Goal: Transaction & Acquisition: Purchase product/service

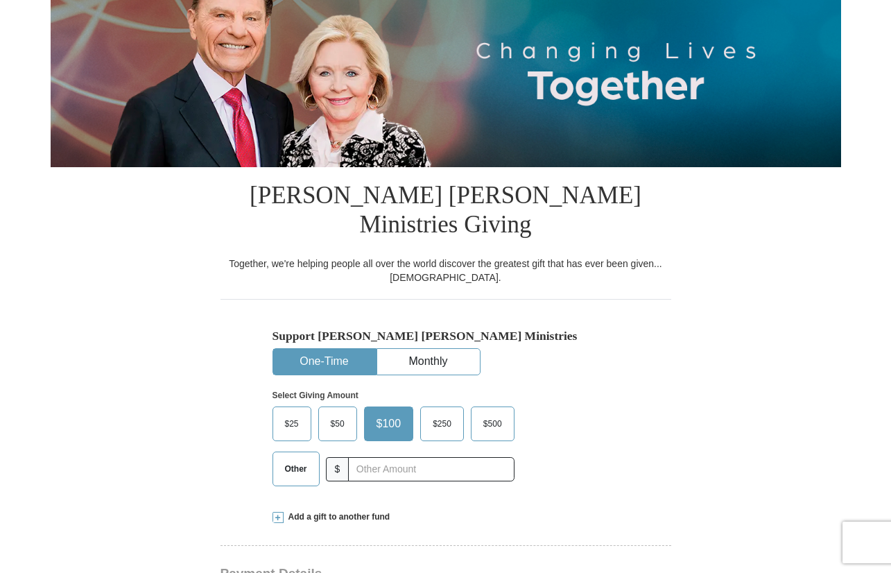
scroll to position [265, 0]
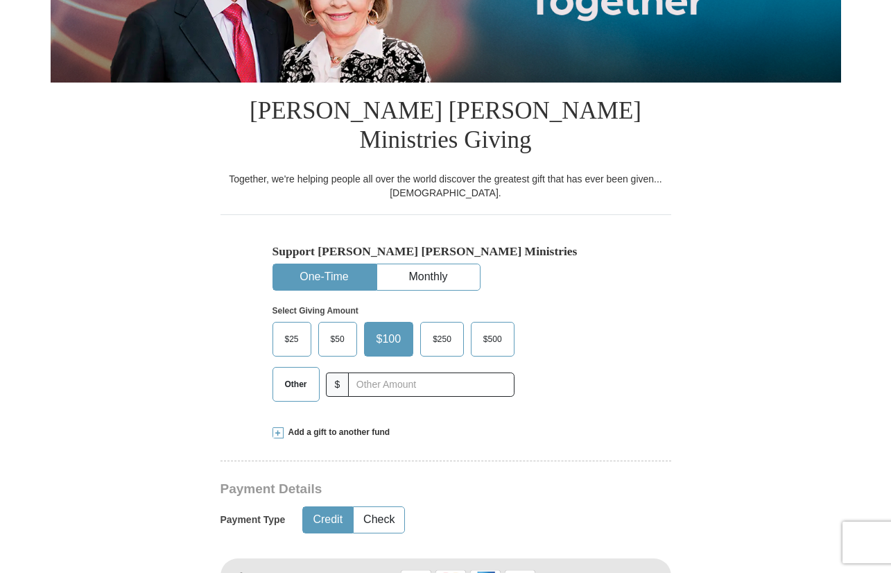
click at [314, 264] on button "One-Time" at bounding box center [324, 277] width 103 height 26
drag, startPoint x: 292, startPoint y: 343, endPoint x: 329, endPoint y: 363, distance: 42.5
click at [291, 368] on label "Other" at bounding box center [296, 384] width 46 height 33
click at [0, 0] on input "Other" at bounding box center [0, 0] width 0 height 0
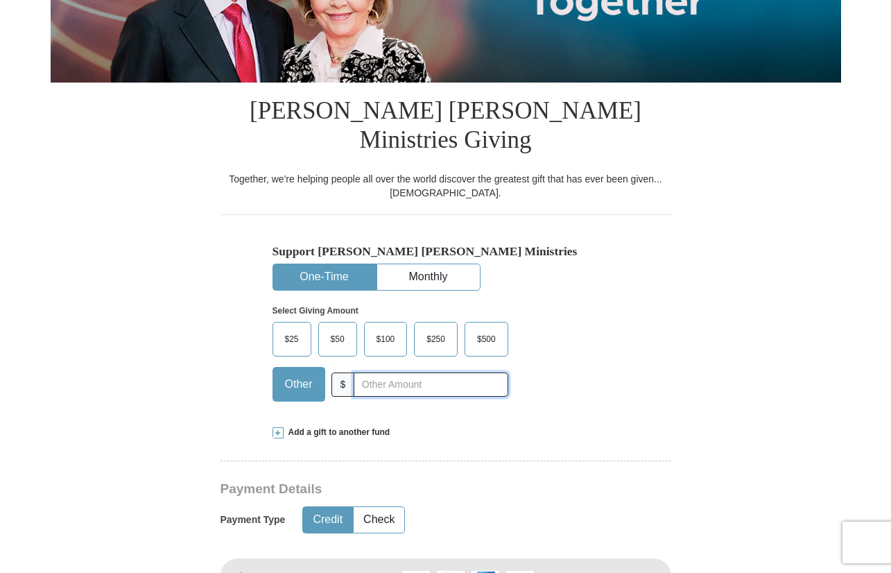
drag, startPoint x: 388, startPoint y: 361, endPoint x: 391, endPoint y: 342, distance: 19.6
click at [389, 372] on input "text" at bounding box center [431, 384] width 154 height 24
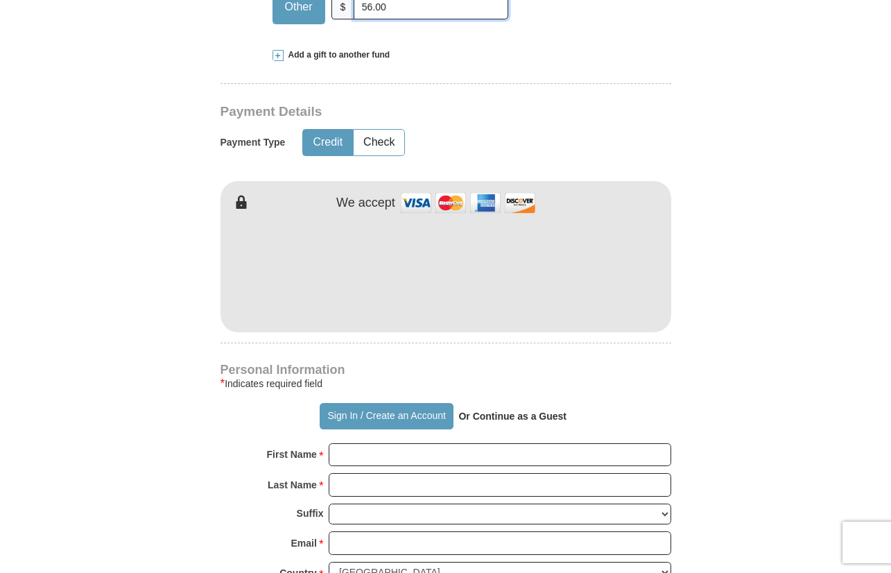
scroll to position [674, 0]
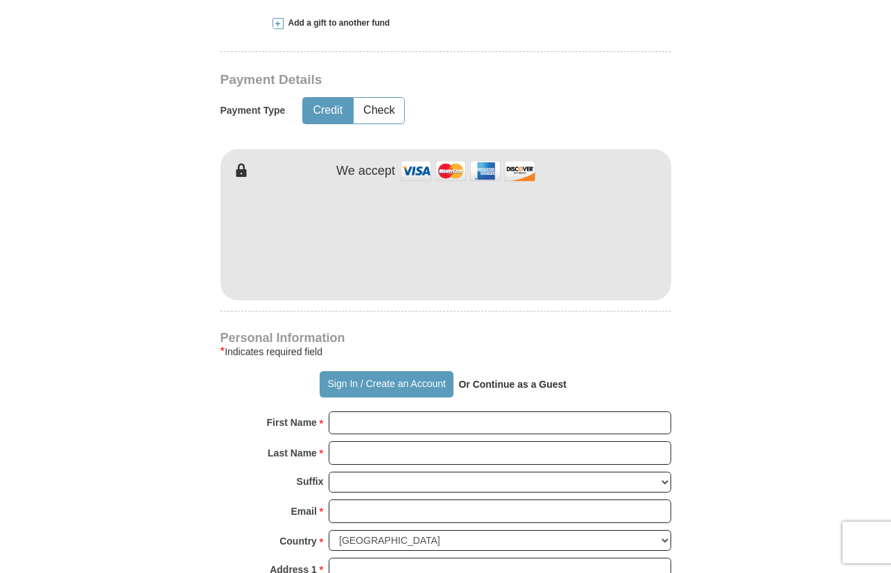
type input "56.00"
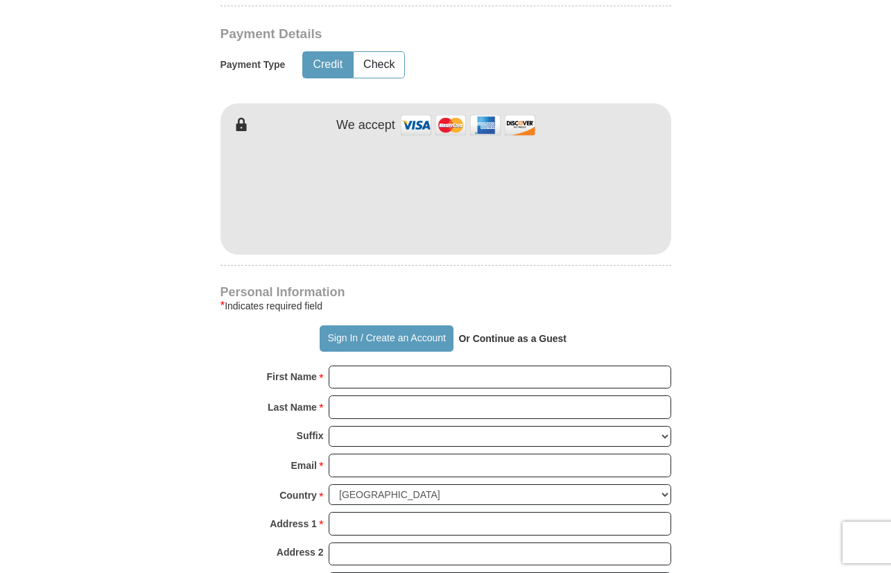
scroll to position [729, 0]
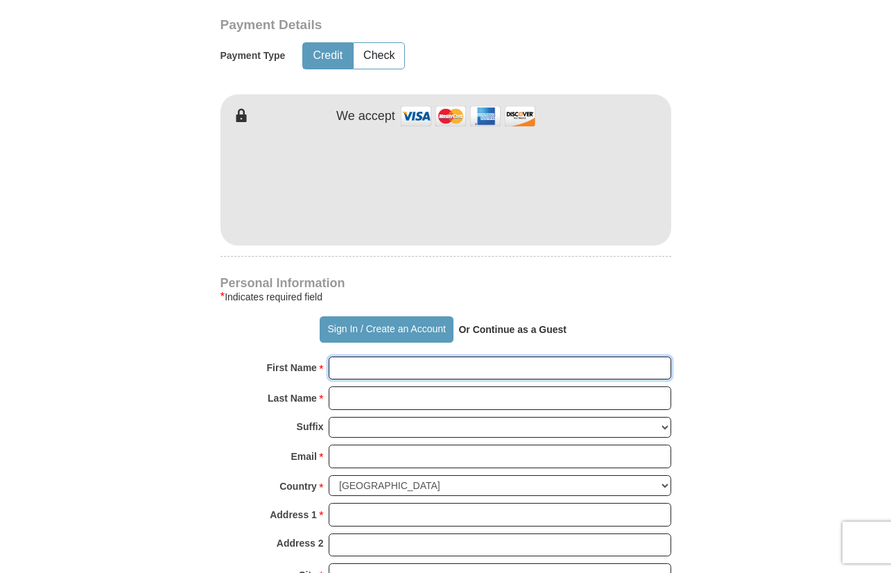
drag, startPoint x: 362, startPoint y: 338, endPoint x: 405, endPoint y: 342, distance: 43.1
click at [405, 357] on input "First Name *" at bounding box center [500, 369] width 343 height 24
type input "[PERSON_NAME]"
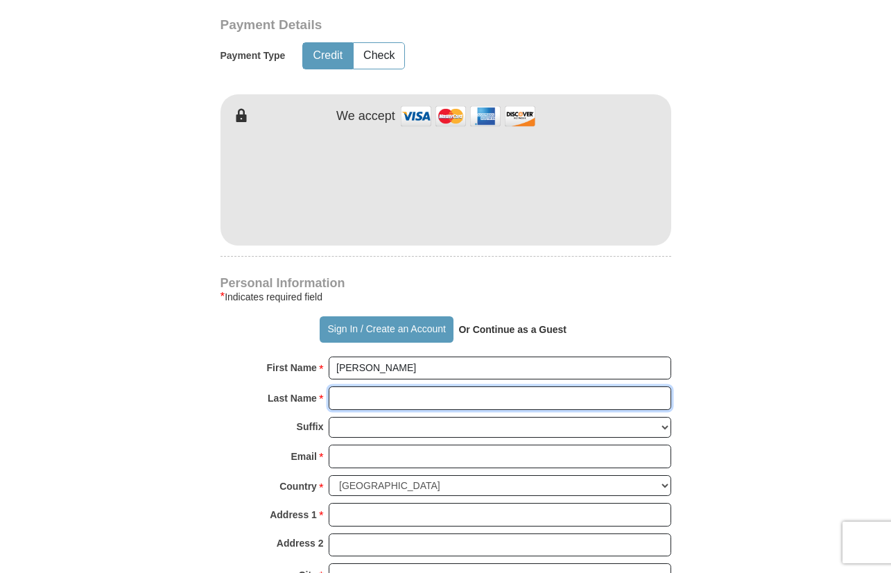
type input "[PERSON_NAME]"
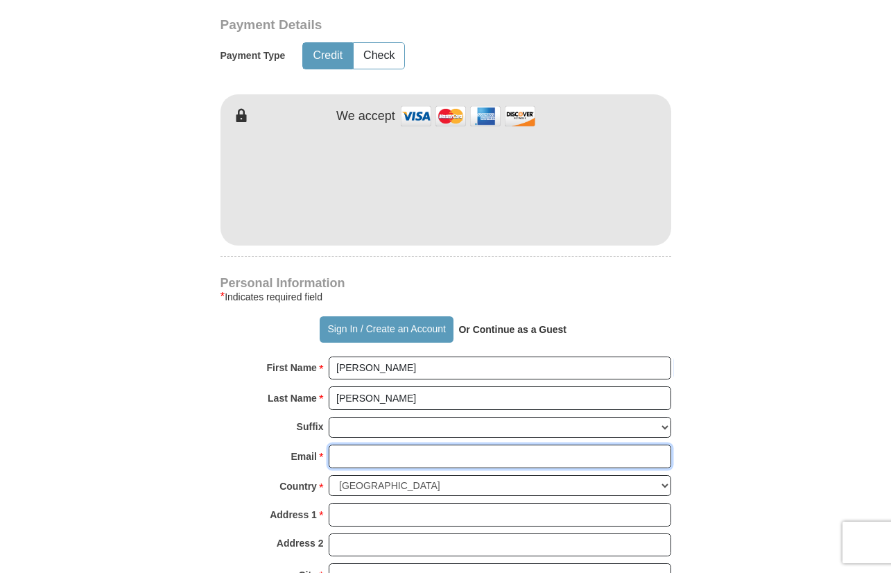
type input "[EMAIL_ADDRESS][DOMAIN_NAME]"
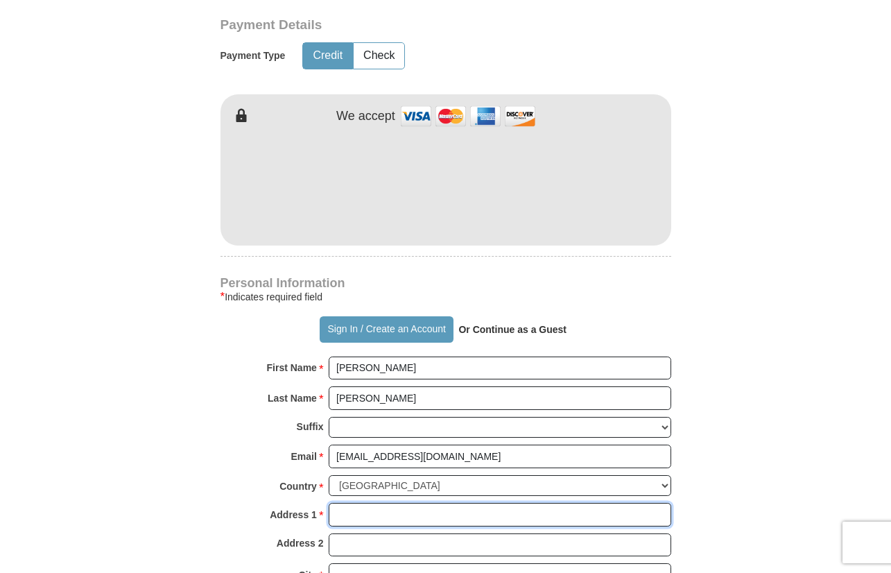
type input "[STREET_ADDRESS]"
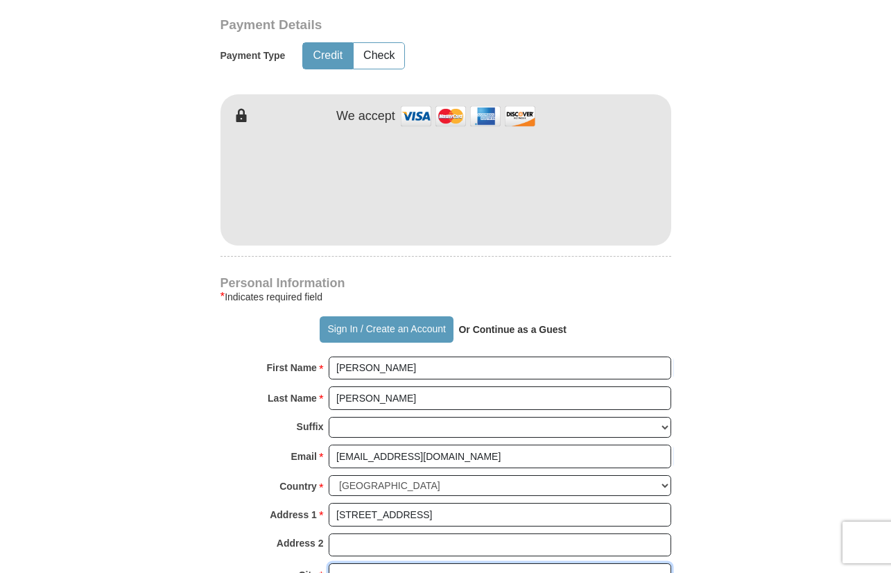
type input "Austin"
select select "[GEOGRAPHIC_DATA]"
type input "78753"
type input "5124609623"
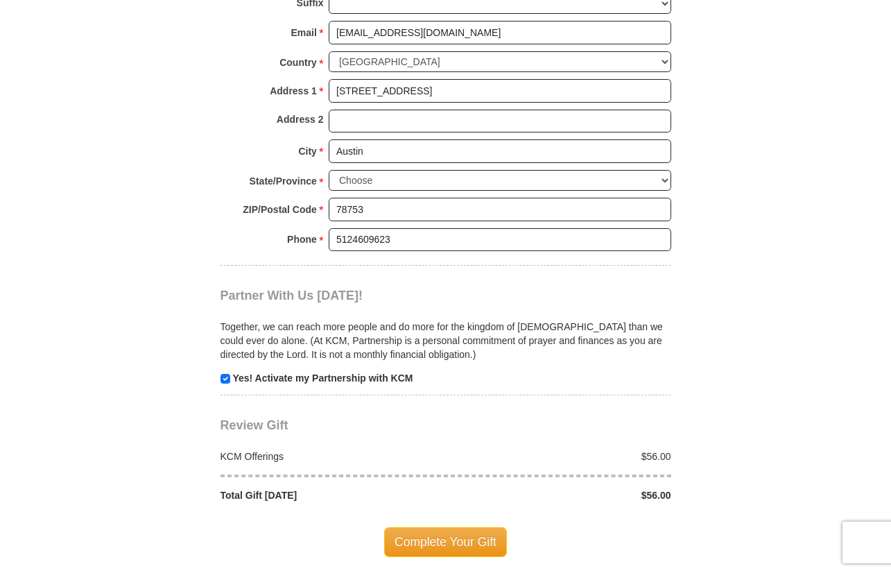
scroll to position [1156, 0]
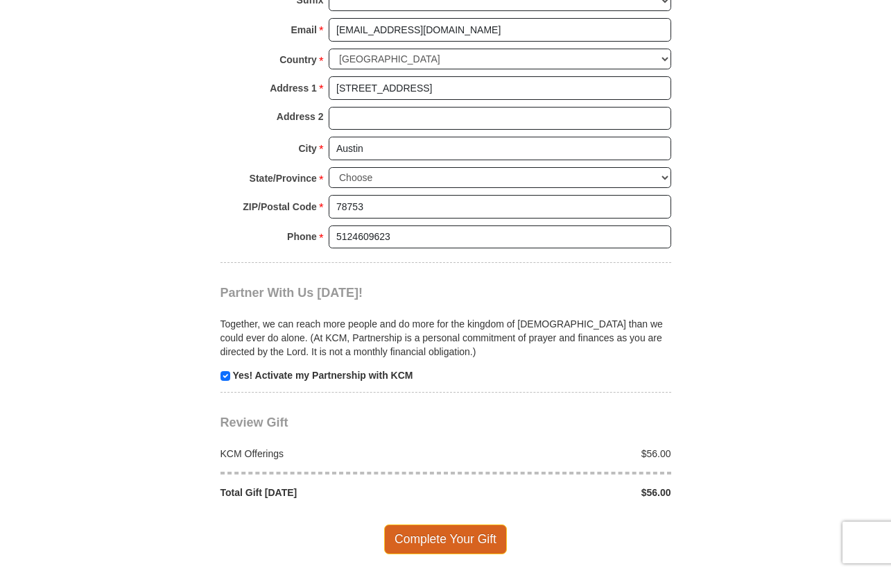
click at [449, 524] on span "Complete Your Gift" at bounding box center [445, 538] width 123 height 29
